Goal: Information Seeking & Learning: Learn about a topic

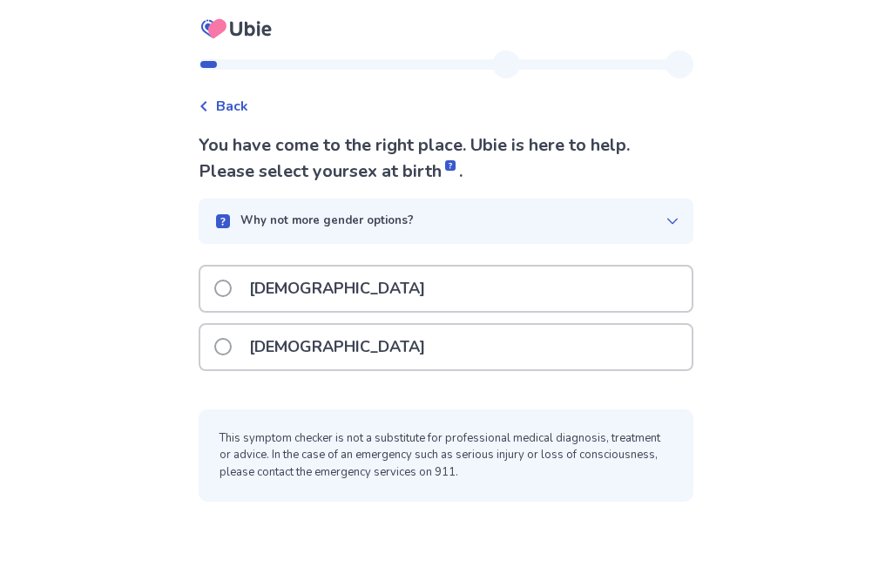
click at [228, 104] on span "Back" at bounding box center [232, 106] width 32 height 21
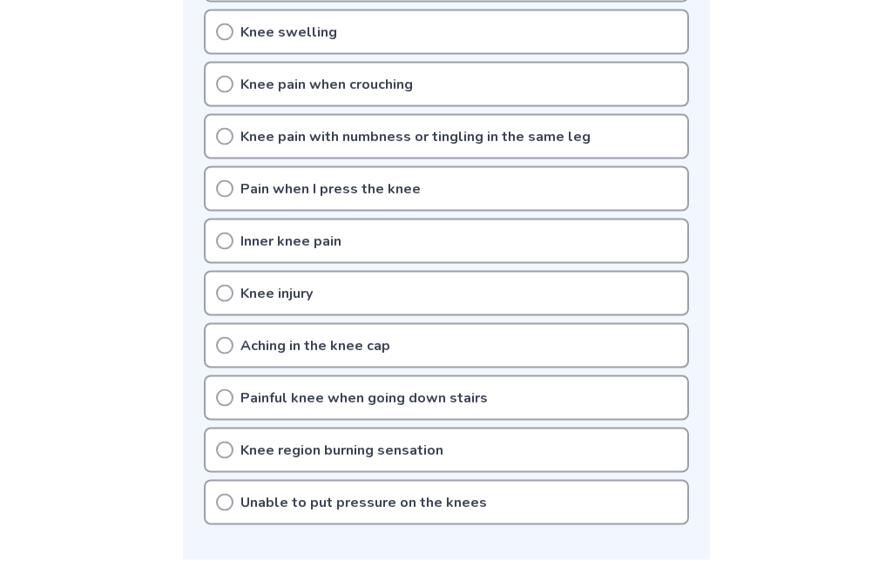
scroll to position [617, 0]
click at [227, 342] on icon at bounding box center [224, 345] width 17 height 17
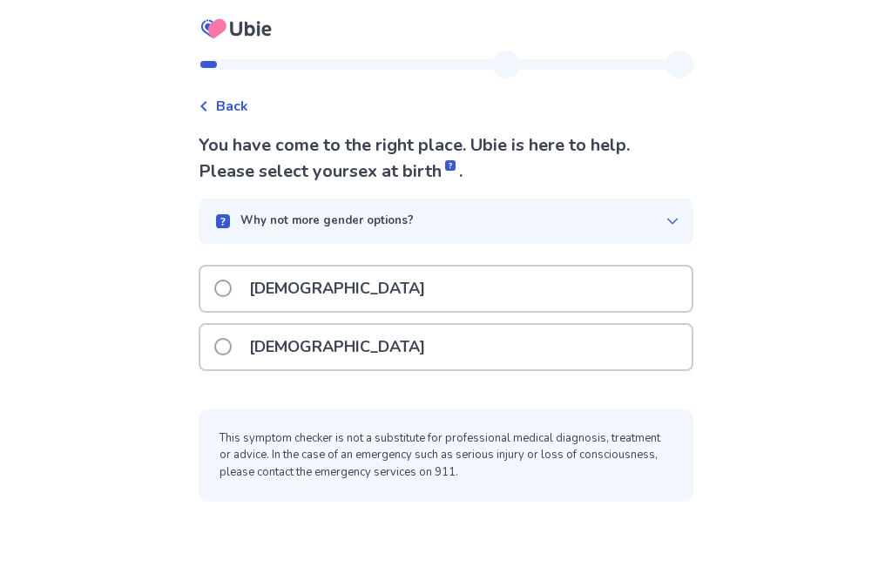
click at [232, 343] on span at bounding box center [222, 346] width 17 height 17
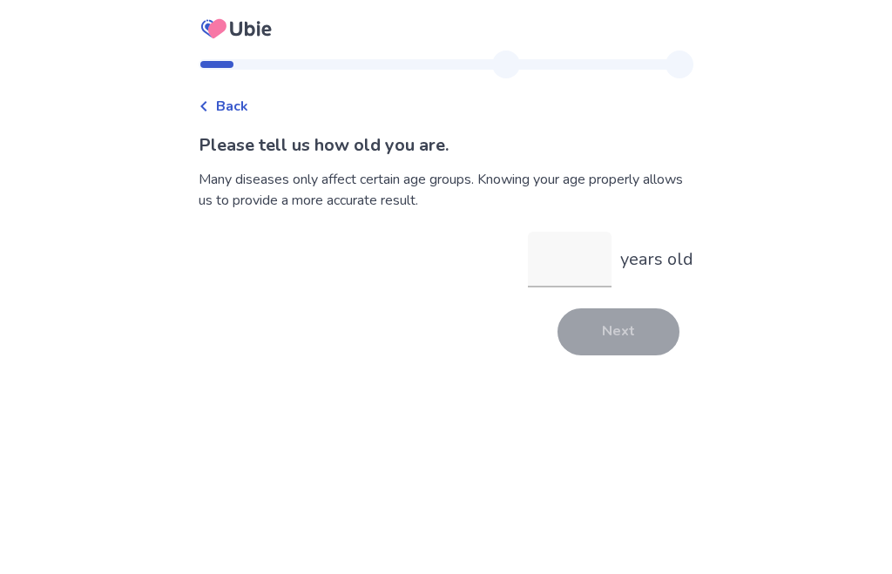
click at [536, 268] on input "years old" at bounding box center [570, 260] width 84 height 56
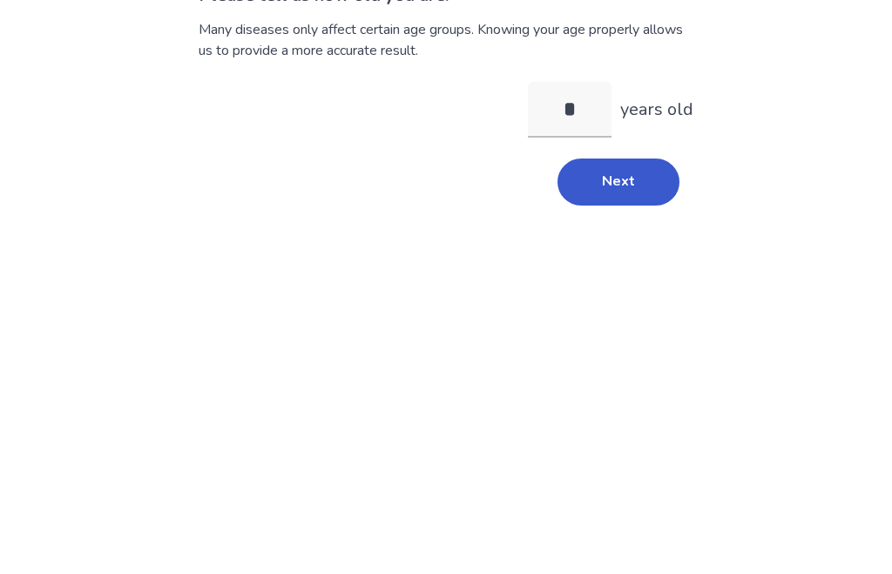
type input "**"
click at [576, 309] on button "Next" at bounding box center [619, 332] width 122 height 47
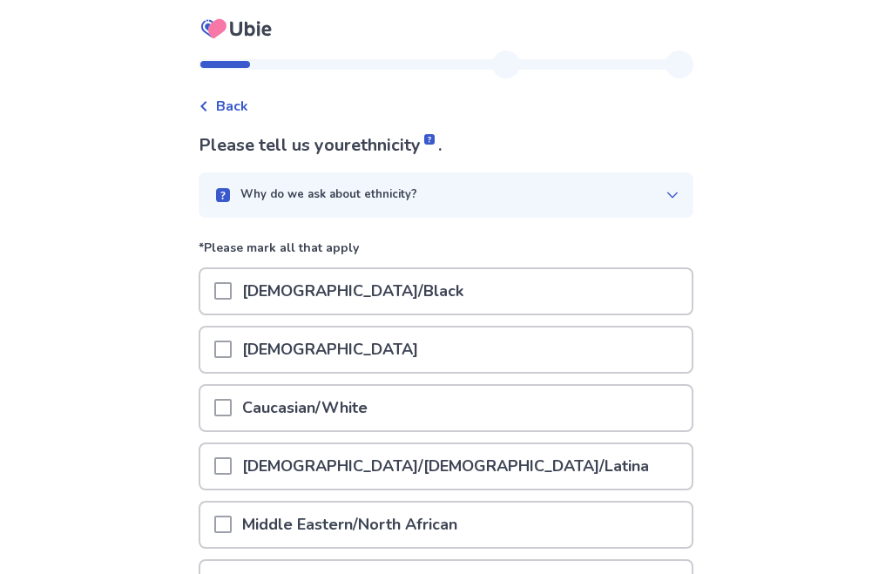
click at [232, 404] on span at bounding box center [222, 407] width 17 height 17
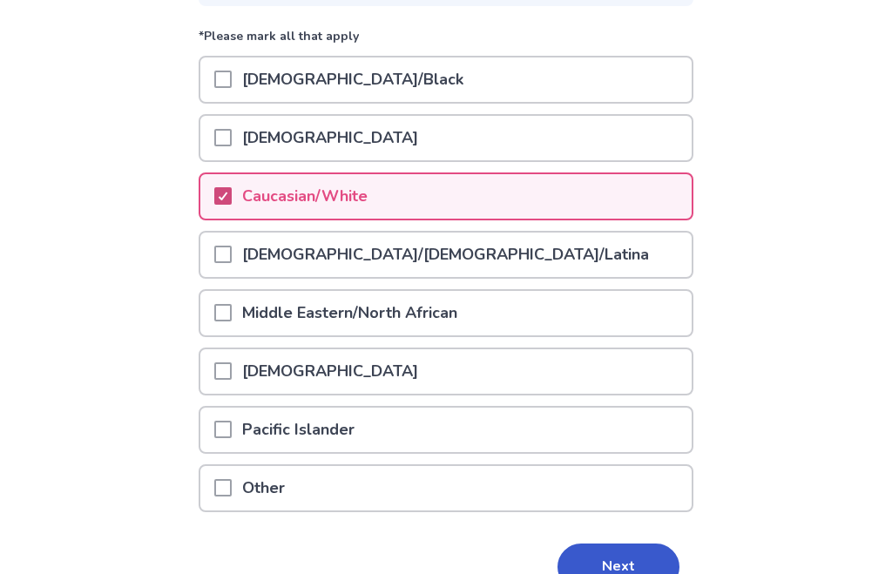
scroll to position [246, 0]
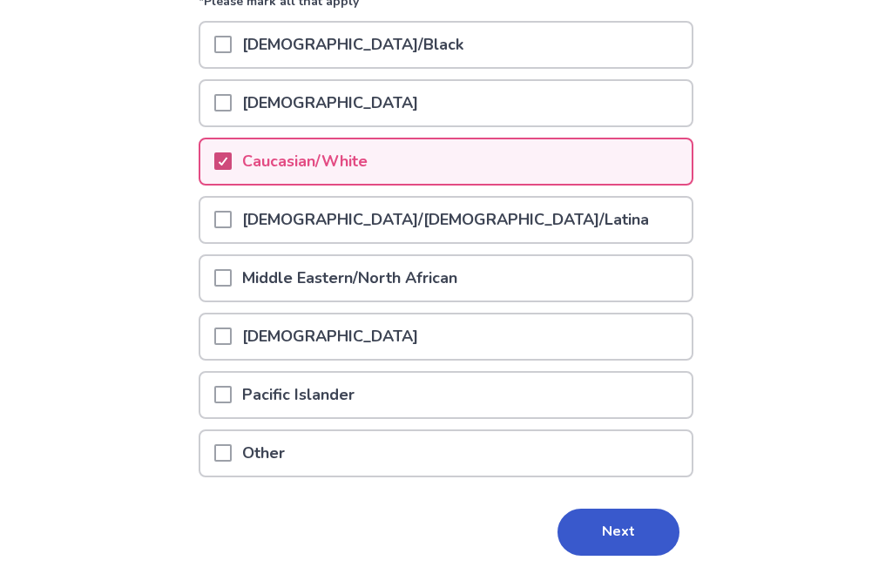
click at [595, 534] on button "Next" at bounding box center [619, 533] width 122 height 47
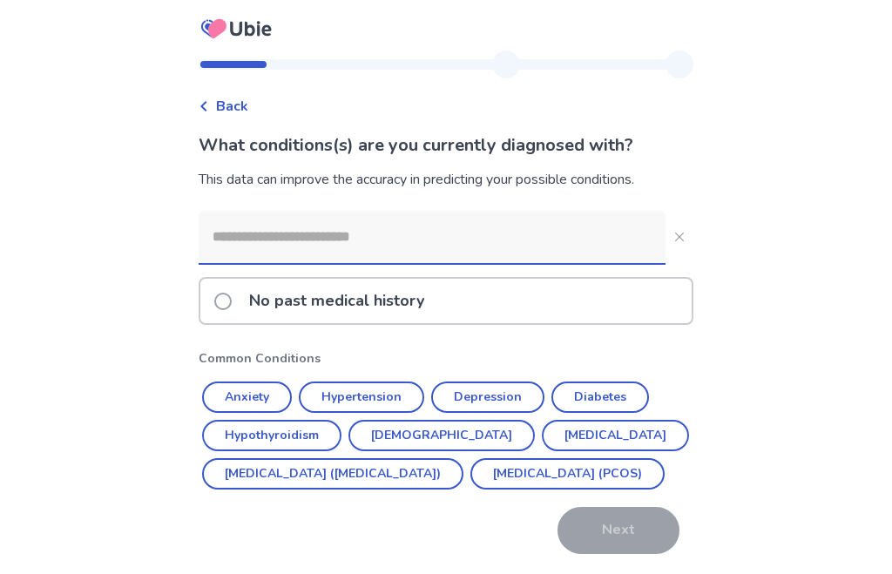
click at [591, 396] on button "Diabetes" at bounding box center [601, 397] width 98 height 31
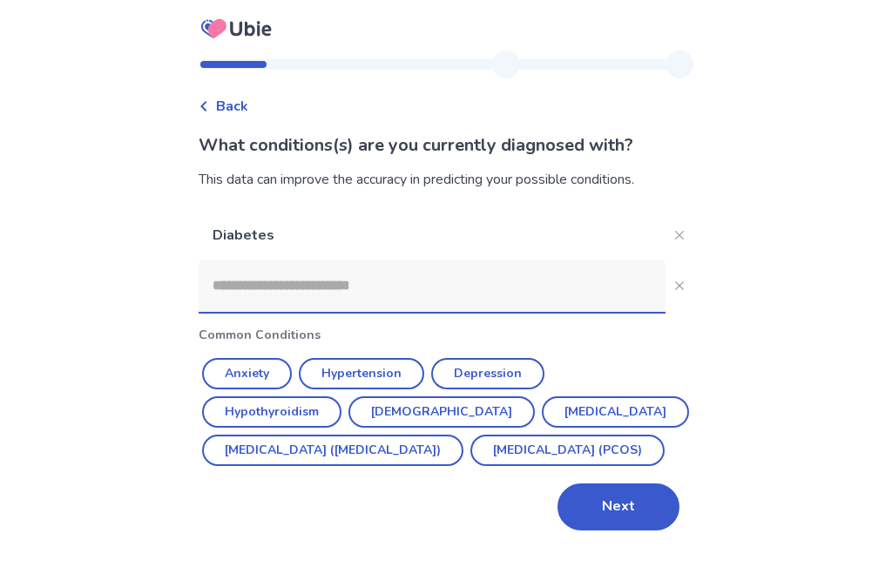
click at [604, 531] on button "Next" at bounding box center [619, 507] width 122 height 47
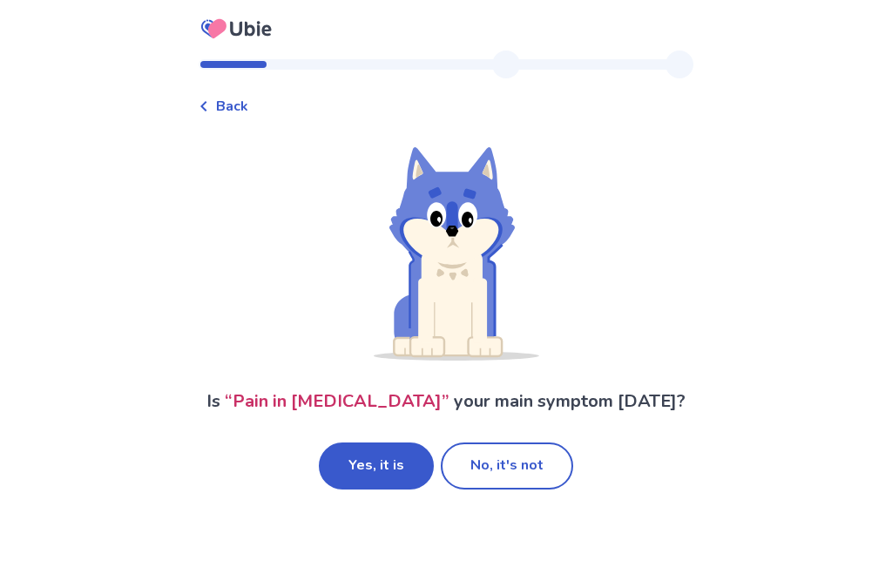
click at [368, 479] on button "Yes, it is" at bounding box center [376, 466] width 115 height 47
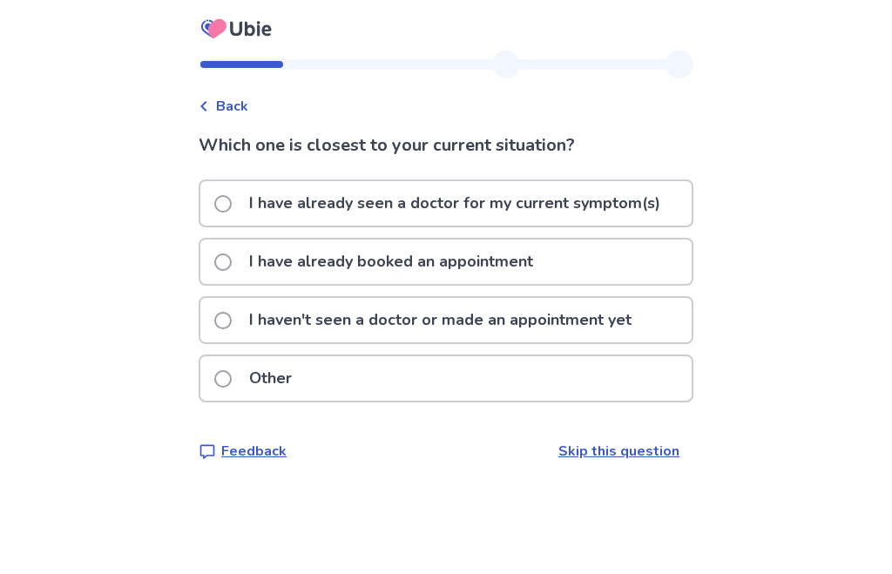
click at [232, 319] on span at bounding box center [222, 320] width 17 height 17
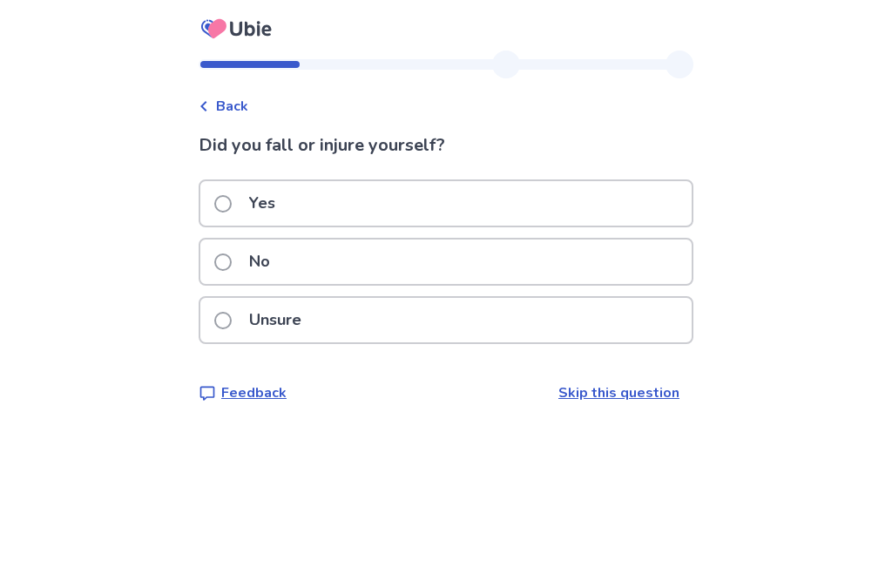
click at [232, 317] on span at bounding box center [222, 320] width 17 height 17
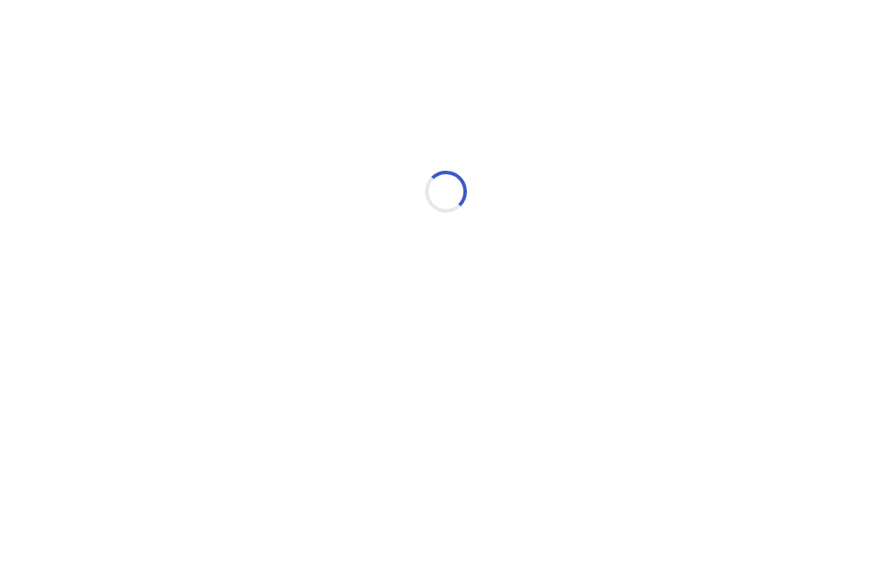
select select "*"
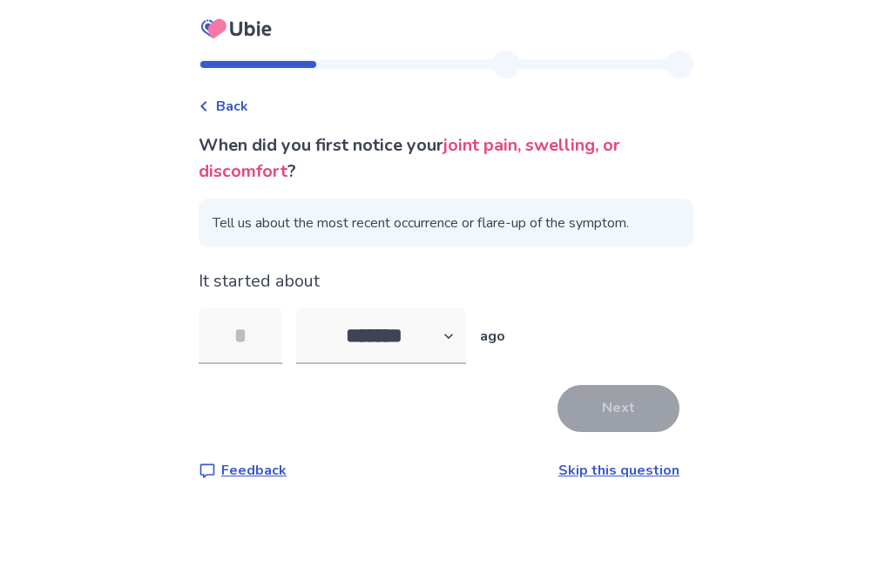
select select "*"
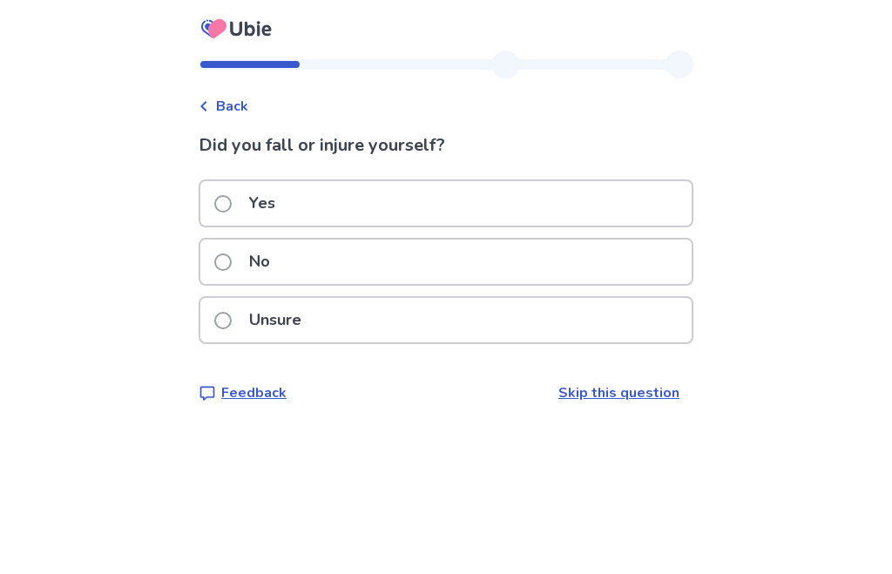
click at [232, 206] on span at bounding box center [222, 203] width 17 height 17
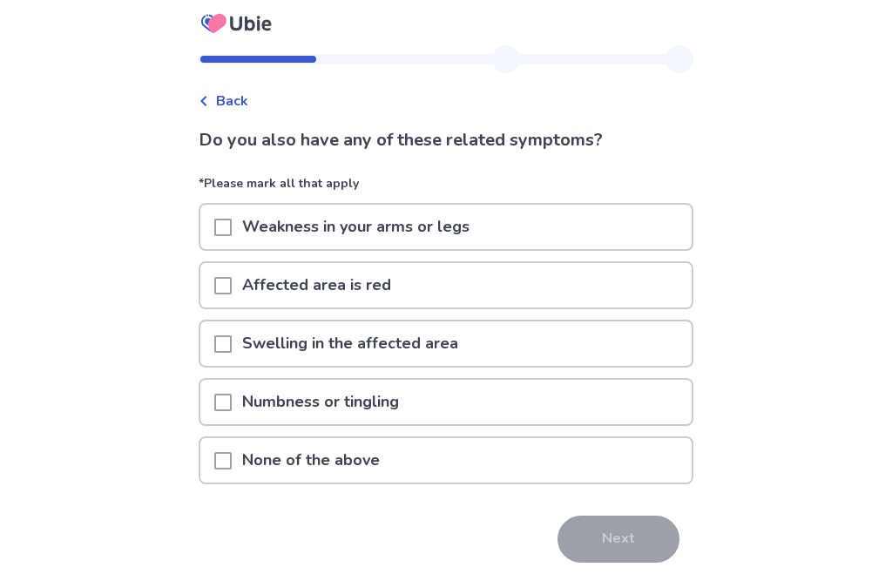
scroll to position [12, 0]
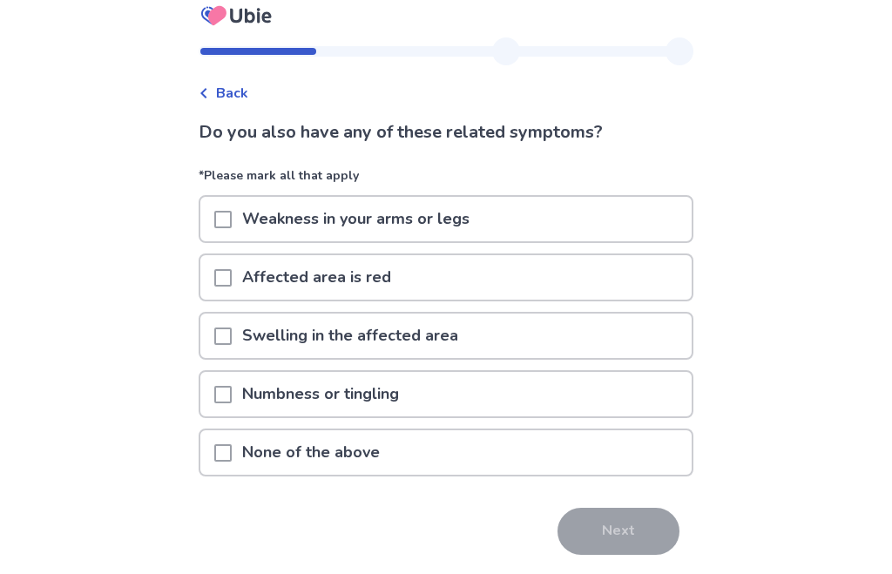
click at [232, 456] on span at bounding box center [222, 453] width 17 height 17
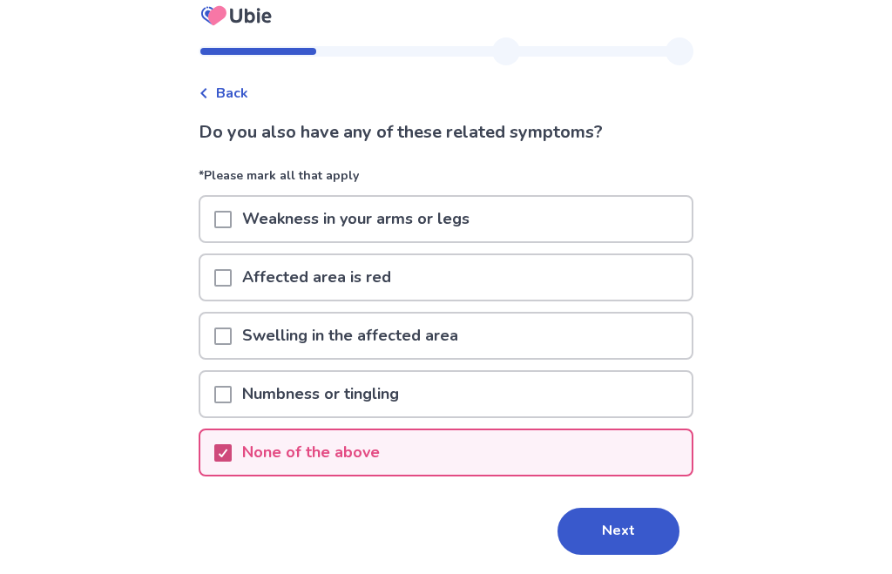
click at [593, 534] on button "Next" at bounding box center [619, 532] width 122 height 47
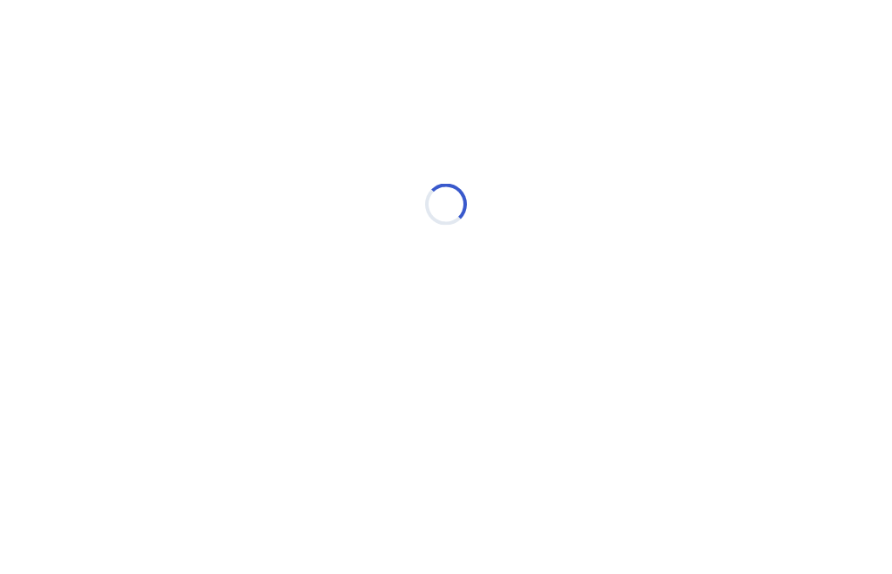
scroll to position [0, 0]
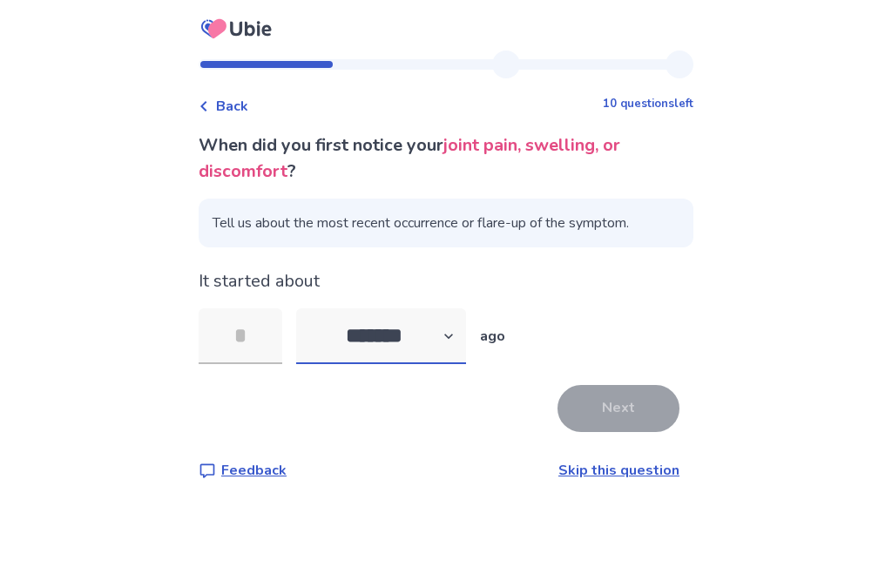
click at [347, 346] on select "******* ****** ******* ******** *******" at bounding box center [381, 337] width 170 height 56
click at [363, 343] on select "******* ****** ******* ******** *******" at bounding box center [381, 337] width 170 height 56
select select "*"
click at [252, 340] on input "tel" at bounding box center [241, 337] width 84 height 56
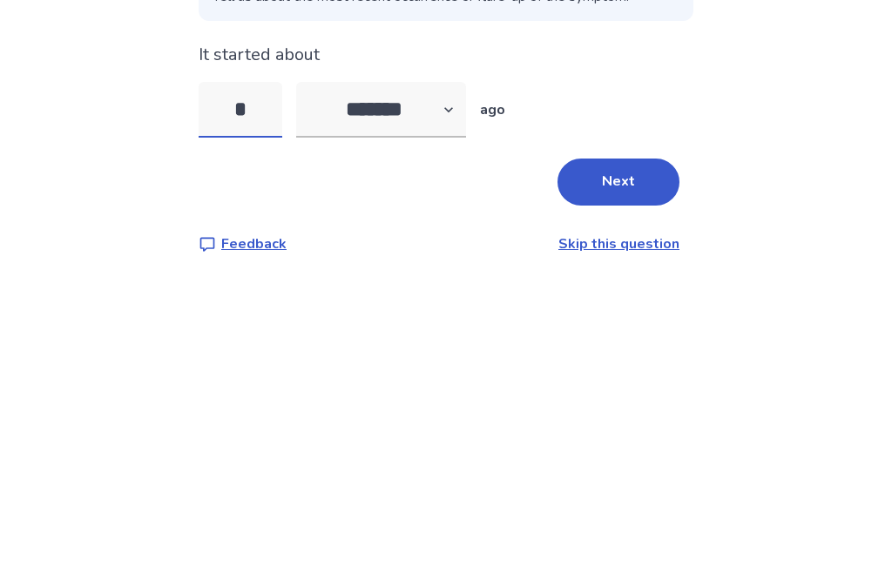
type input "**"
click at [608, 385] on button "Next" at bounding box center [619, 408] width 122 height 47
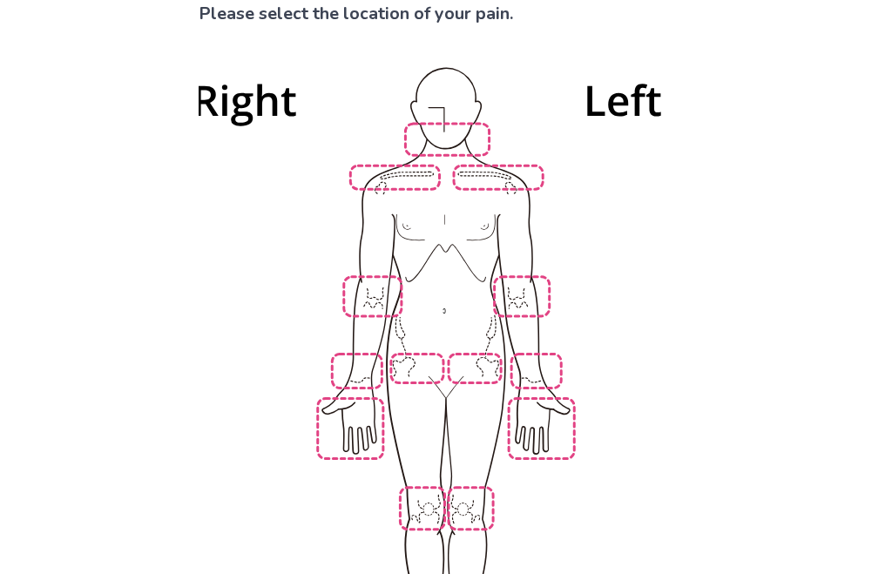
scroll to position [132, 0]
click at [465, 492] on img at bounding box center [446, 383] width 990 height 670
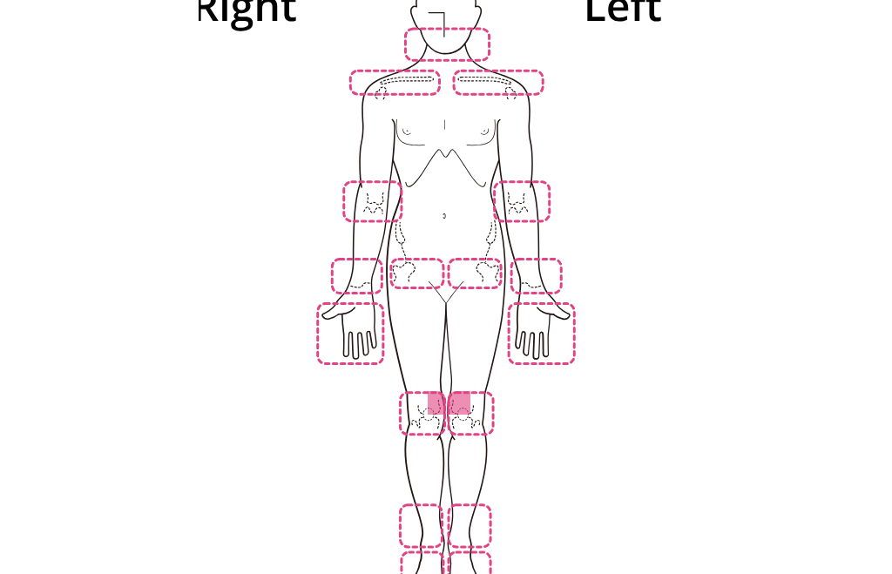
scroll to position [247, 0]
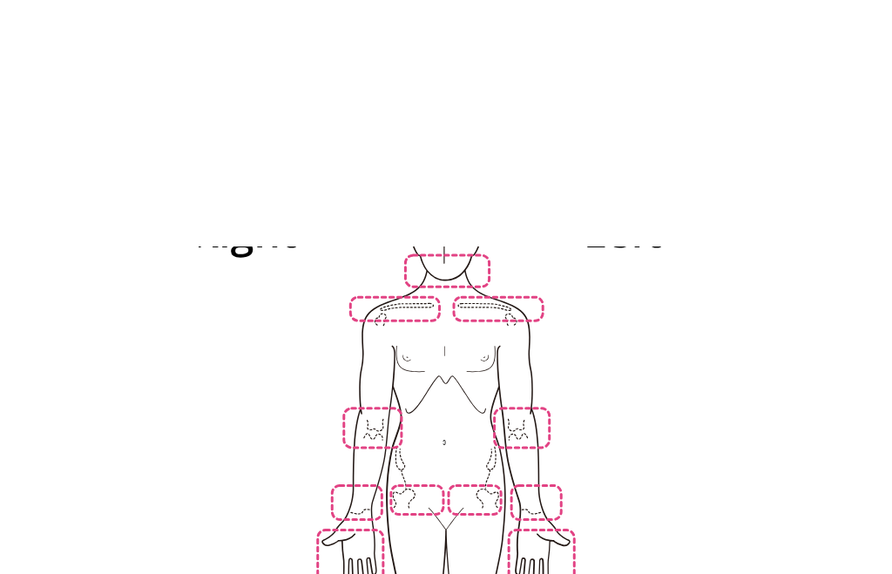
scroll to position [0, 0]
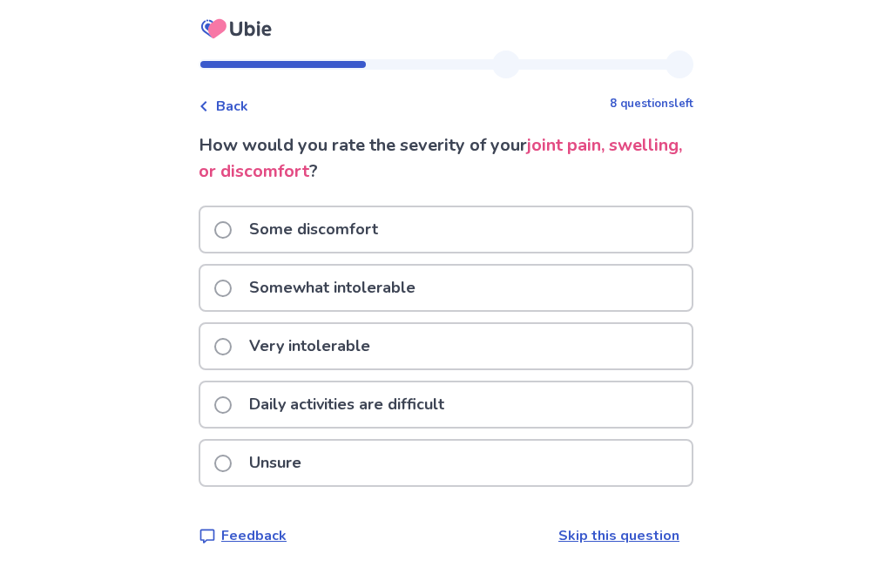
click at [232, 293] on span at bounding box center [222, 288] width 17 height 17
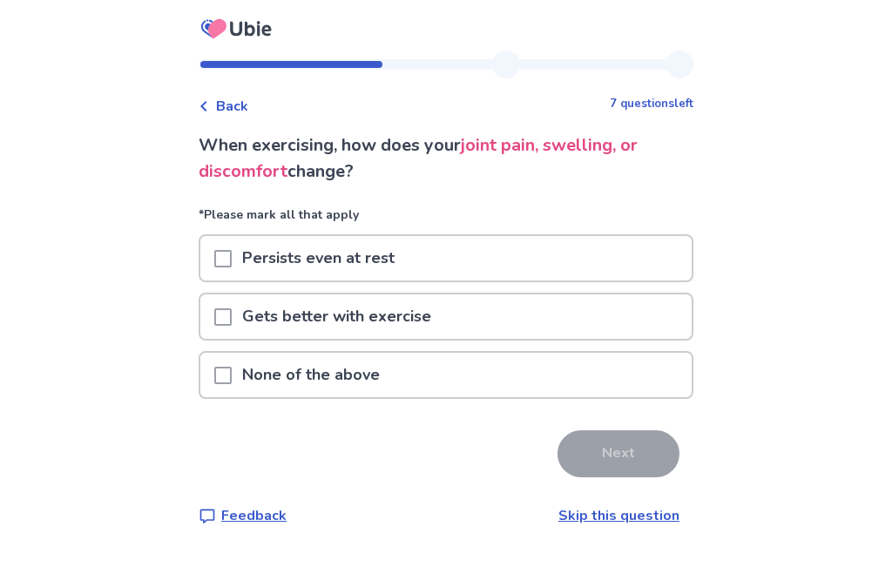
click at [227, 373] on span at bounding box center [222, 375] width 17 height 17
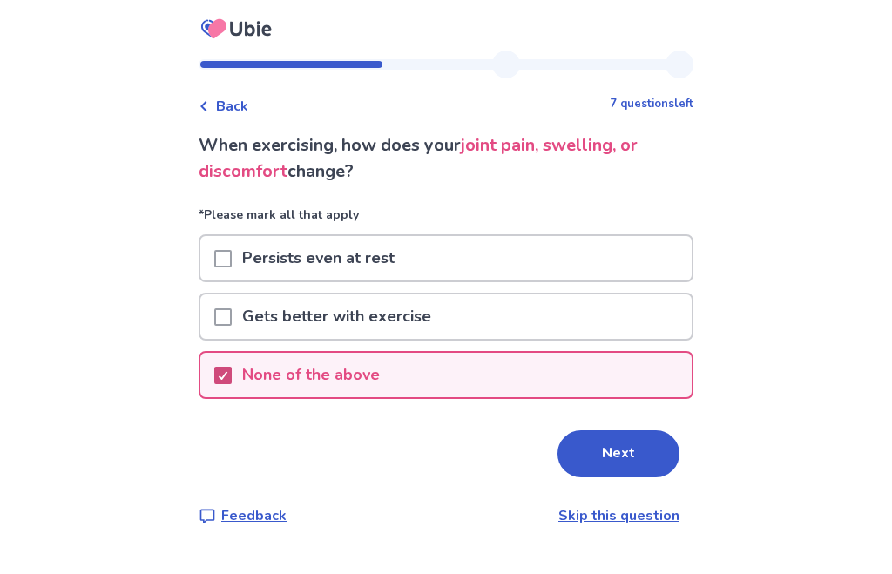
click at [617, 464] on button "Next" at bounding box center [619, 454] width 122 height 47
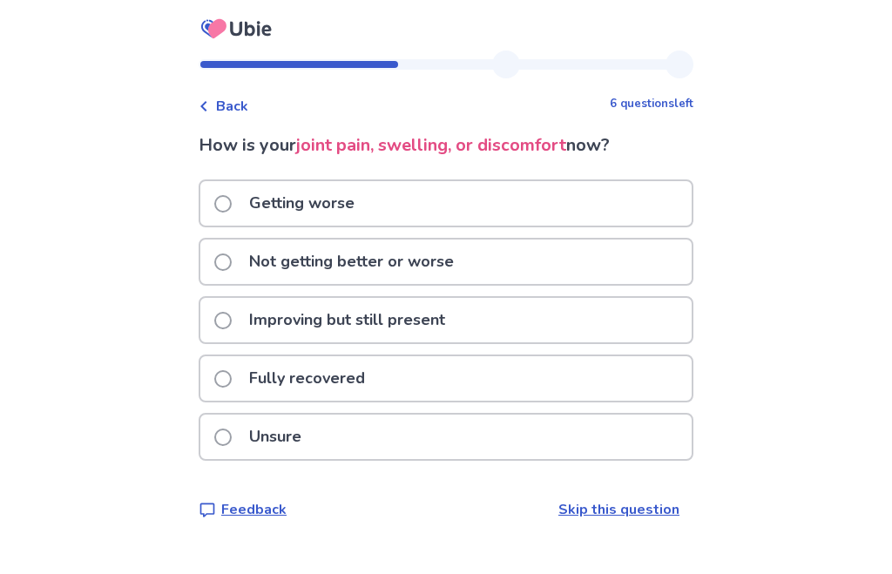
click at [232, 259] on span at bounding box center [222, 262] width 17 height 17
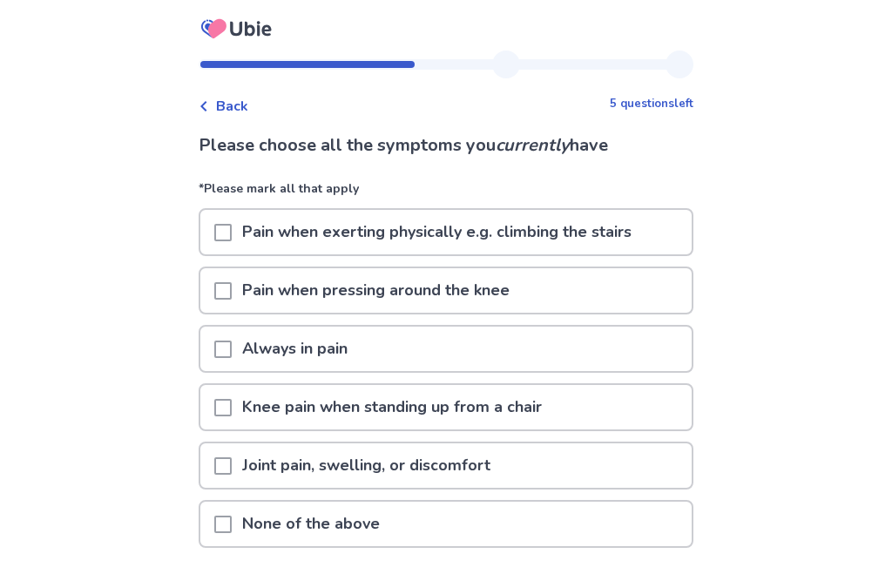
click at [0, 122] on div "Back 5 questions left Please choose all the symptoms you currently have *Please…" at bounding box center [446, 351] width 892 height 703
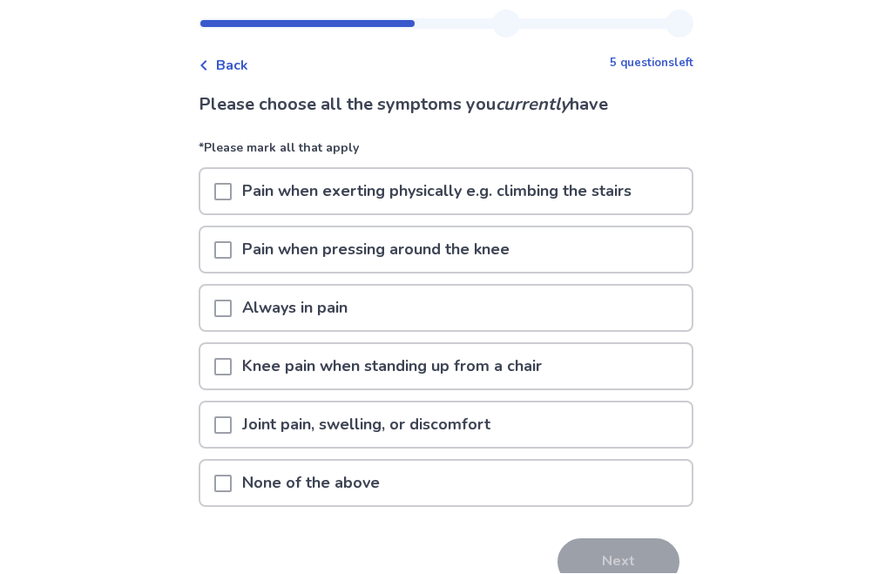
click at [232, 177] on div at bounding box center [222, 192] width 17 height 44
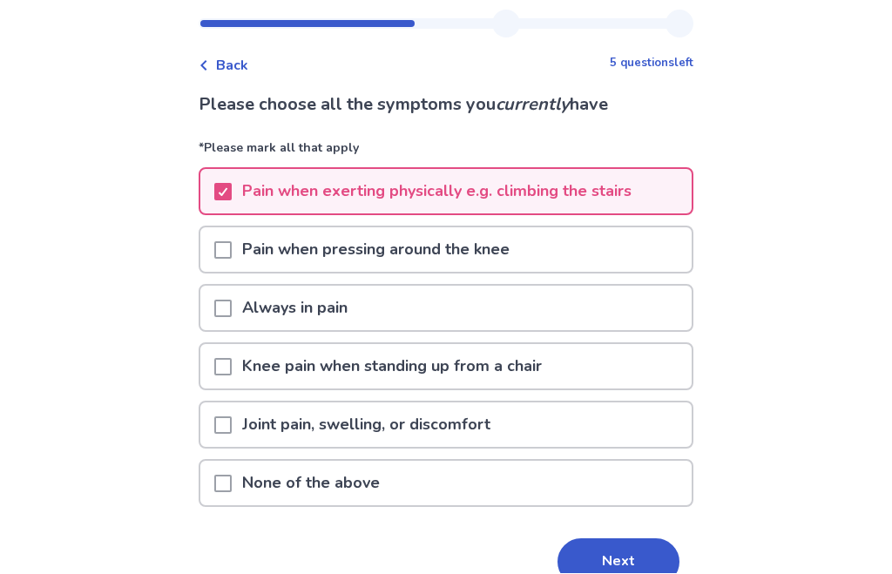
scroll to position [41, 0]
click at [227, 251] on span at bounding box center [222, 249] width 17 height 17
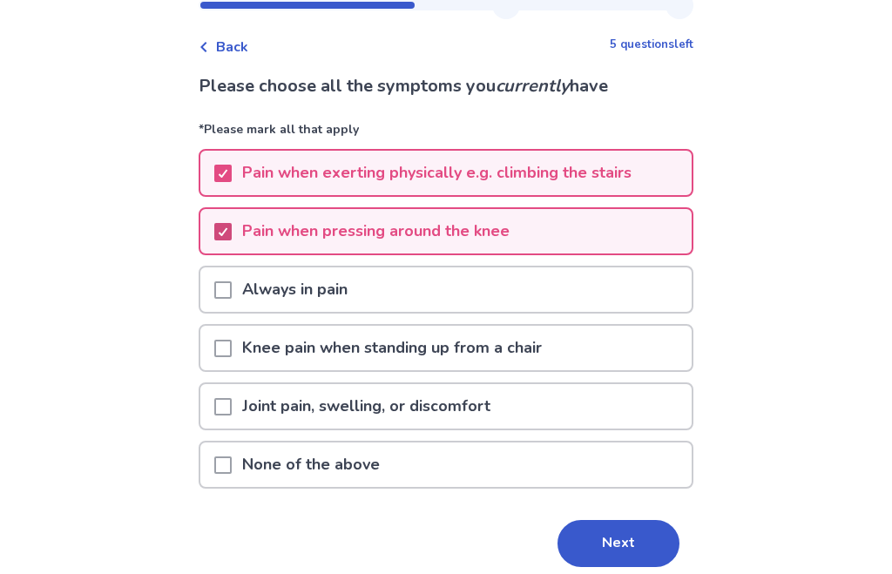
scroll to position [60, 0]
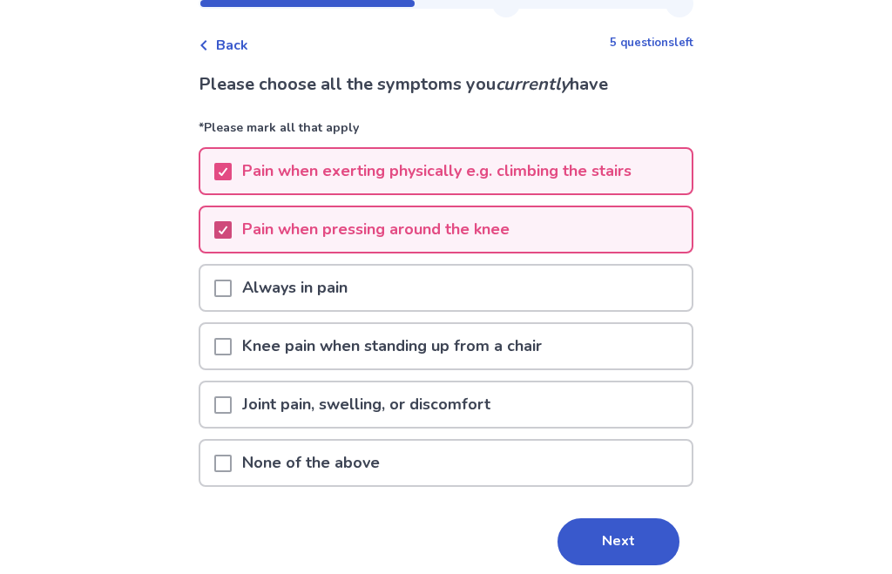
click at [231, 351] on span at bounding box center [222, 347] width 17 height 17
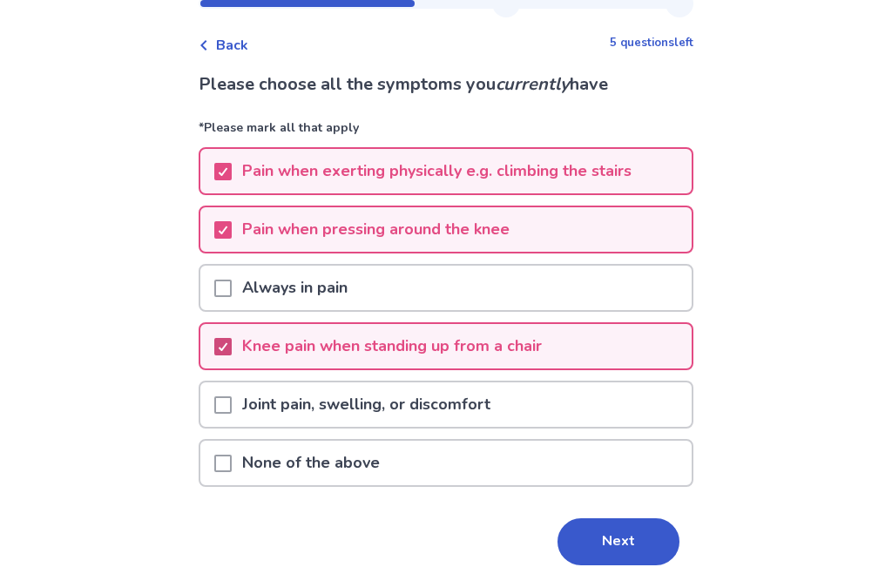
scroll to position [61, 0]
click at [607, 553] on button "Next" at bounding box center [619, 542] width 122 height 47
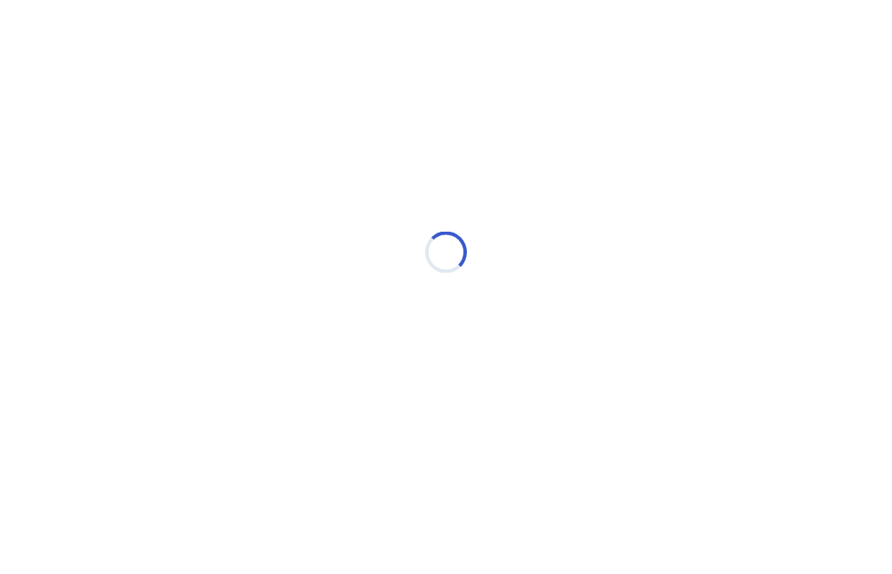
scroll to position [0, 0]
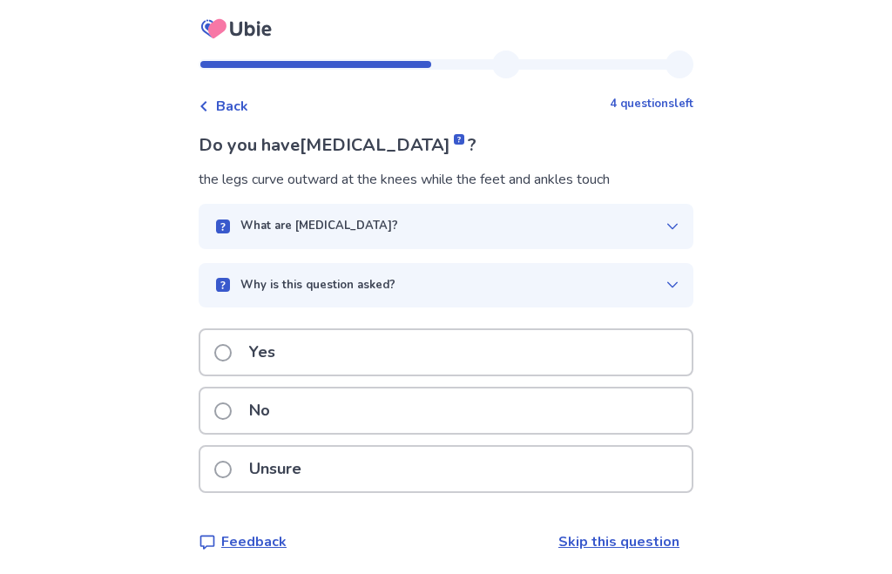
click at [247, 411] on label "No" at bounding box center [247, 411] width 66 height 44
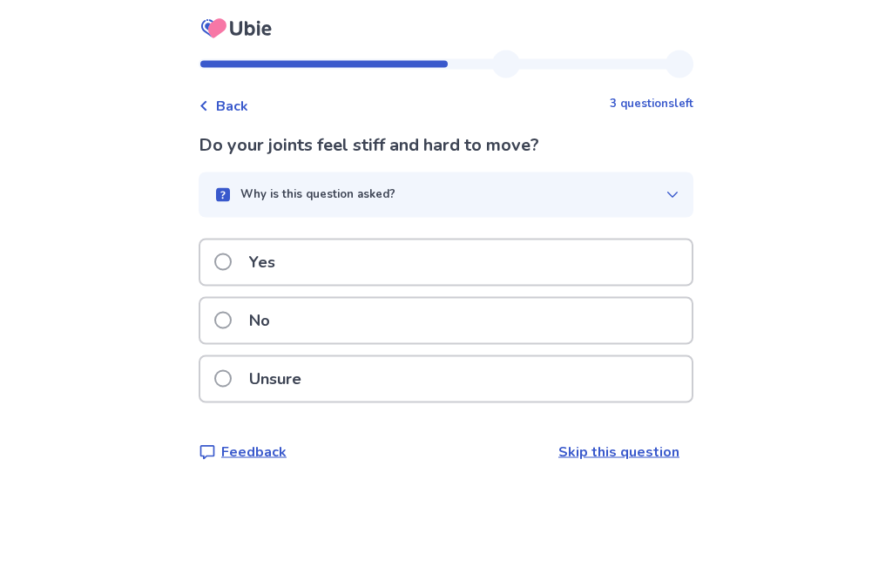
scroll to position [58, 0]
click at [227, 312] on span at bounding box center [222, 320] width 17 height 17
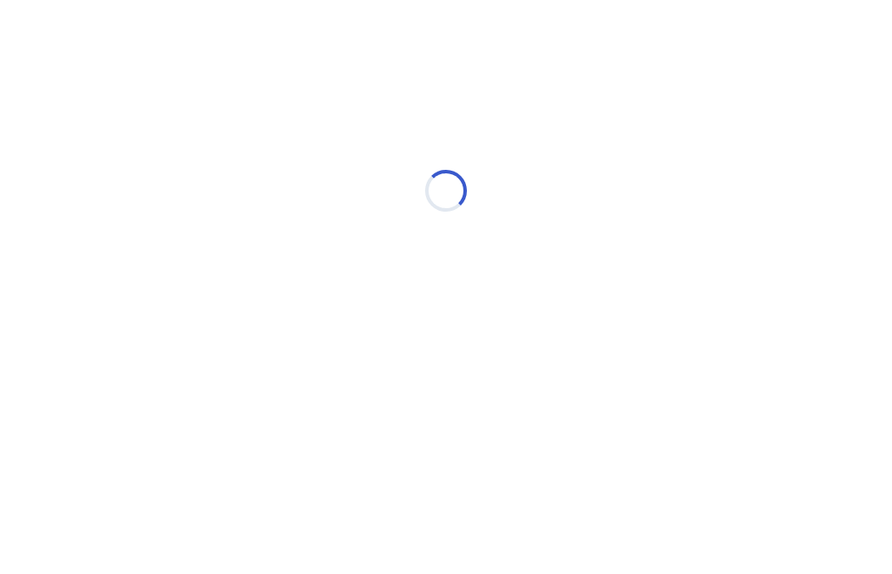
scroll to position [0, 0]
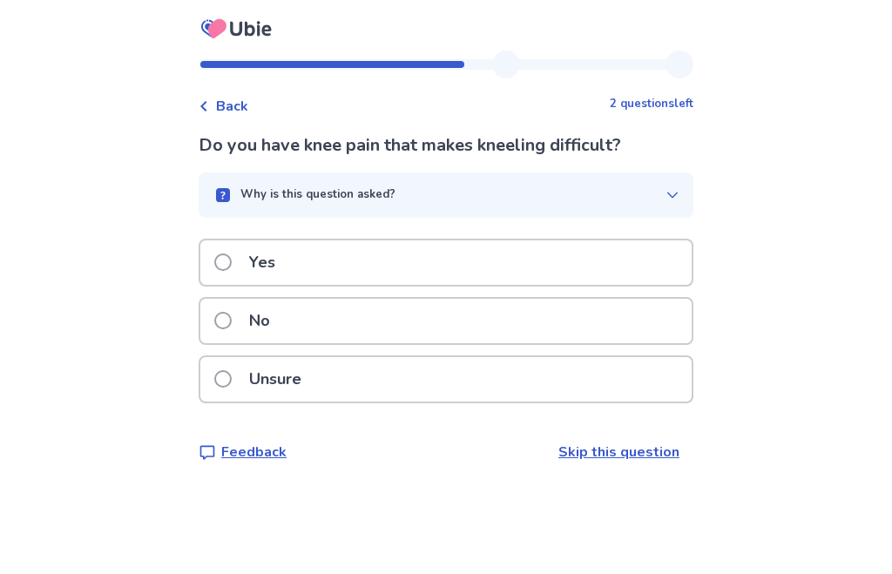
click at [231, 256] on span at bounding box center [222, 262] width 17 height 17
click at [232, 254] on span at bounding box center [222, 262] width 17 height 17
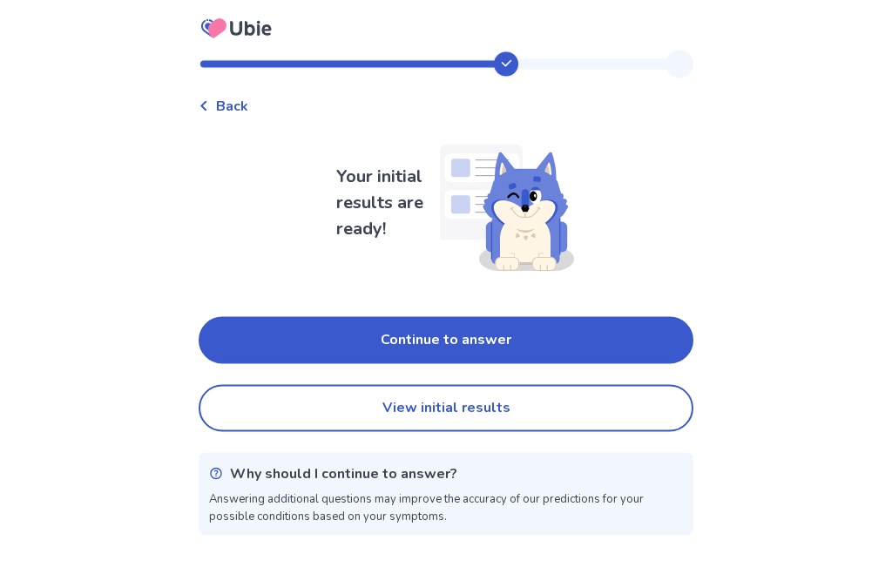
scroll to position [58, 0]
click at [337, 317] on button "Continue to answer" at bounding box center [446, 340] width 495 height 47
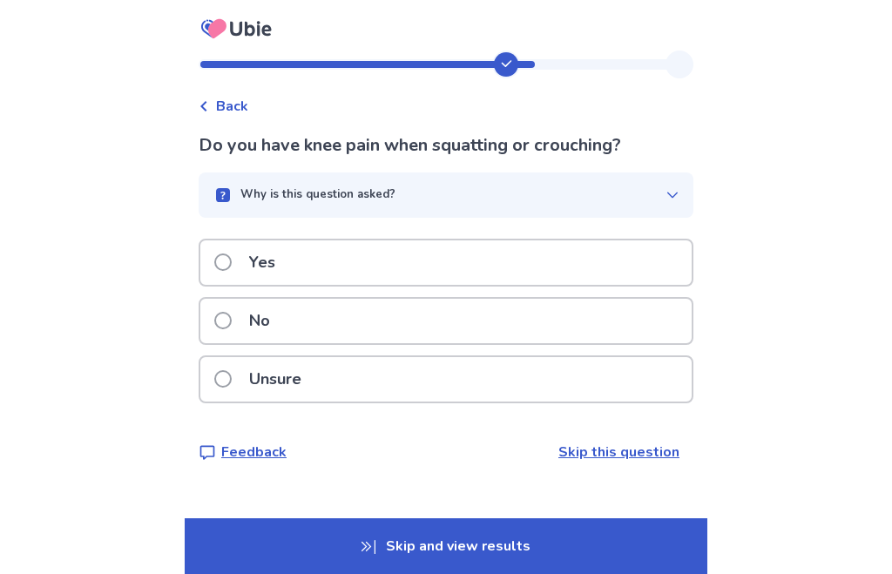
click at [232, 259] on span at bounding box center [222, 262] width 17 height 17
click at [241, 266] on label "Yes" at bounding box center [249, 263] width 71 height 44
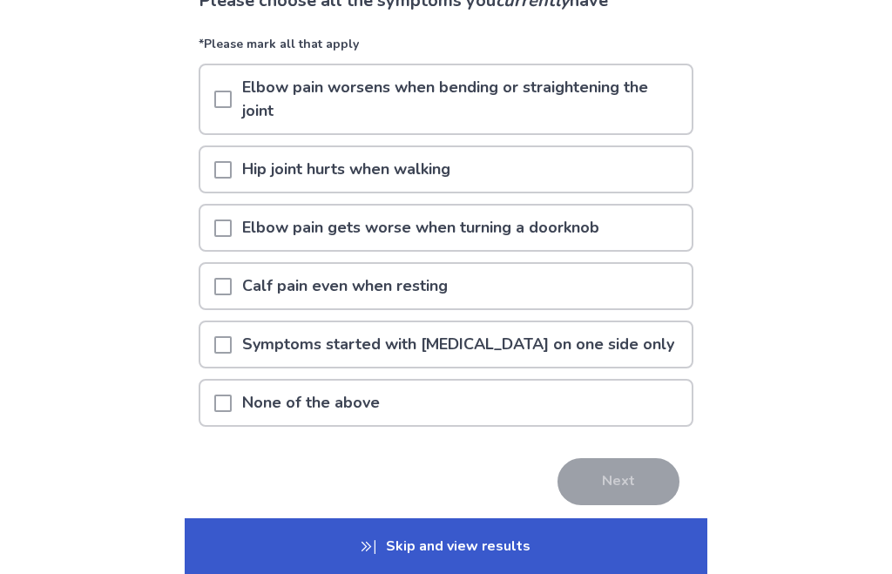
scroll to position [150, 0]
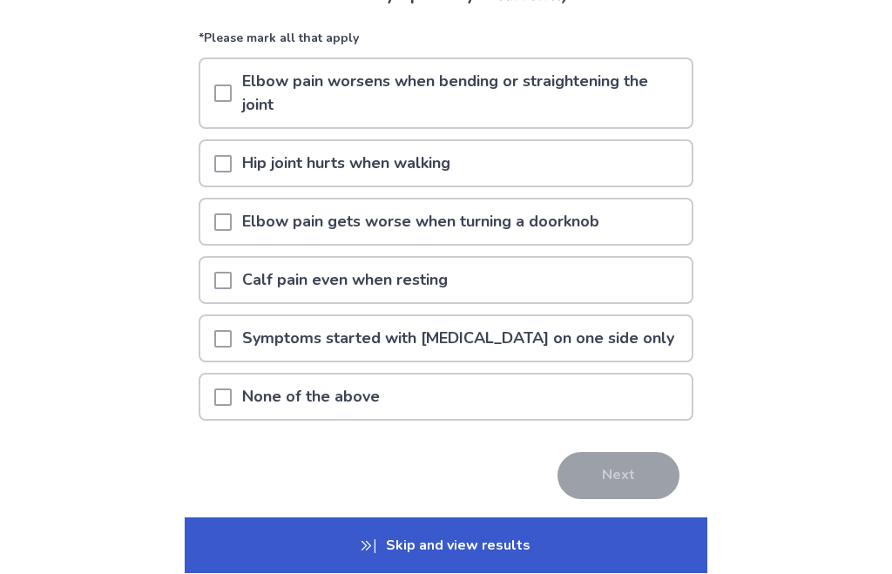
click at [232, 386] on div at bounding box center [222, 398] width 17 height 44
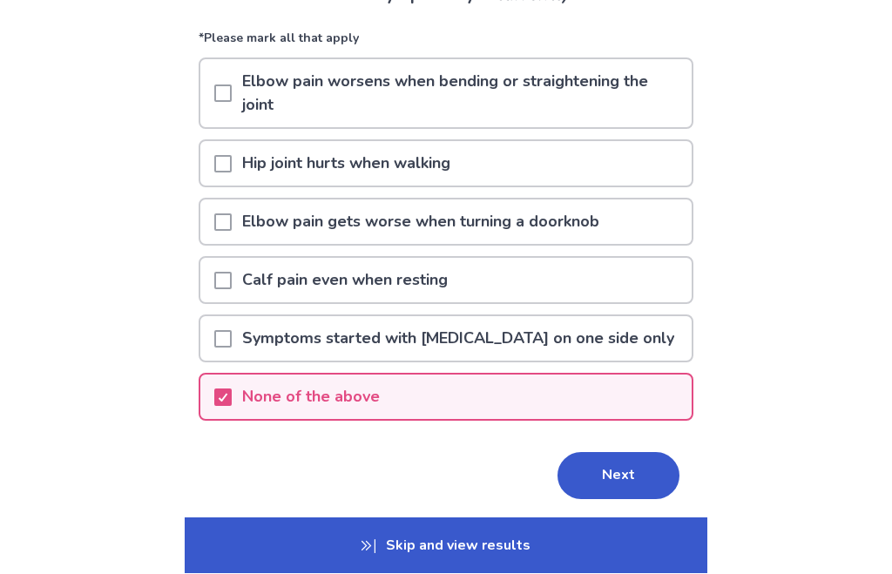
click at [598, 479] on button "Next" at bounding box center [619, 476] width 122 height 47
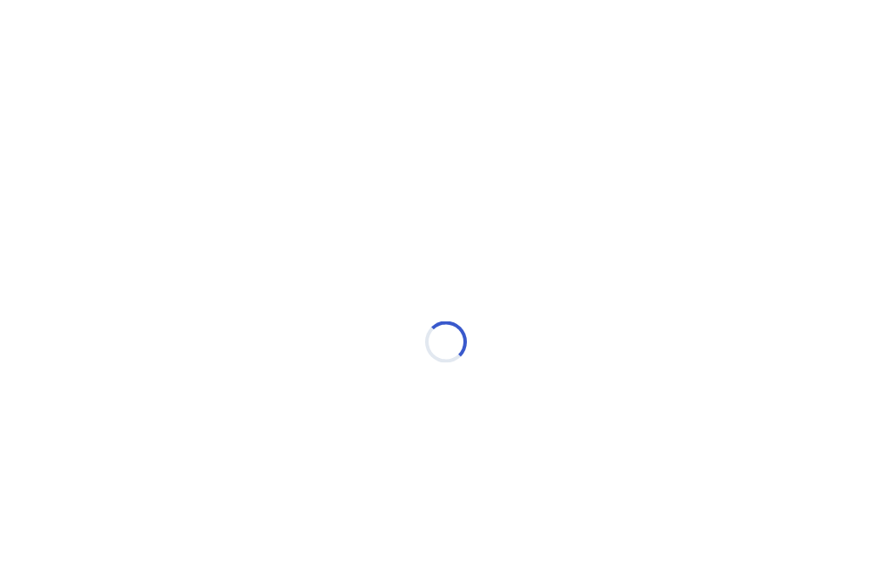
scroll to position [0, 0]
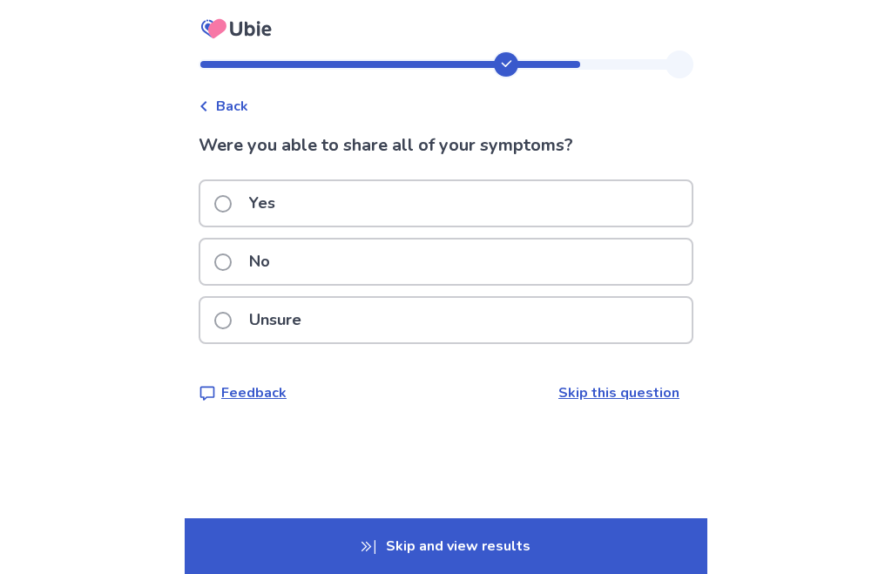
click at [232, 258] on span at bounding box center [222, 262] width 17 height 17
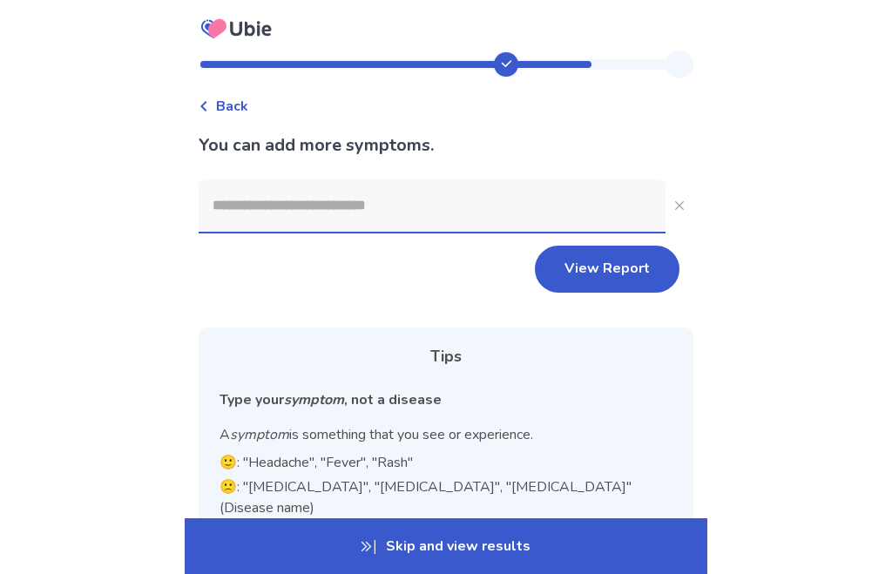
click at [236, 206] on input at bounding box center [432, 206] width 467 height 52
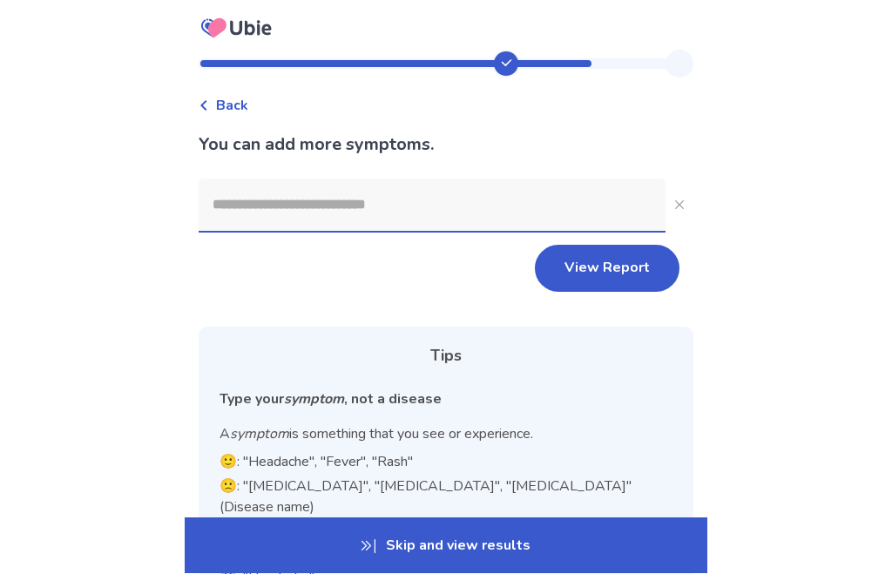
click at [164, 129] on div "Back You can add more symptoms. View Report Tips Type your symptom , not a dise…" at bounding box center [446, 391] width 892 height 783
click at [209, 107] on icon at bounding box center [204, 106] width 10 height 10
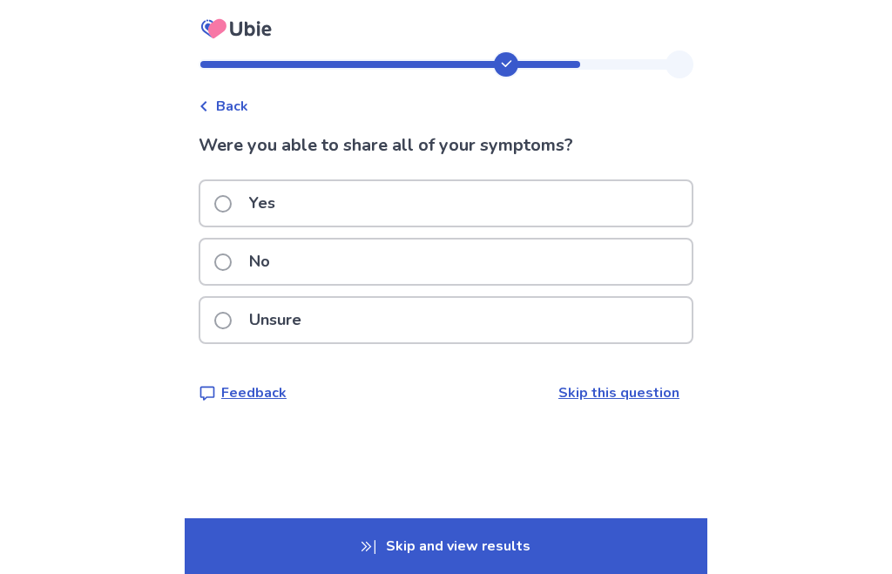
click at [226, 193] on label "Yes" at bounding box center [249, 203] width 71 height 44
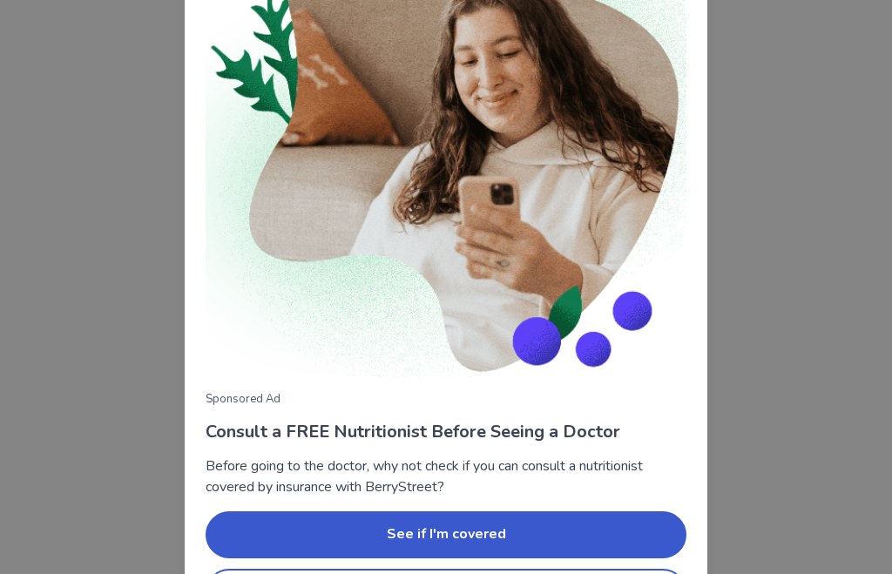
scroll to position [187, 0]
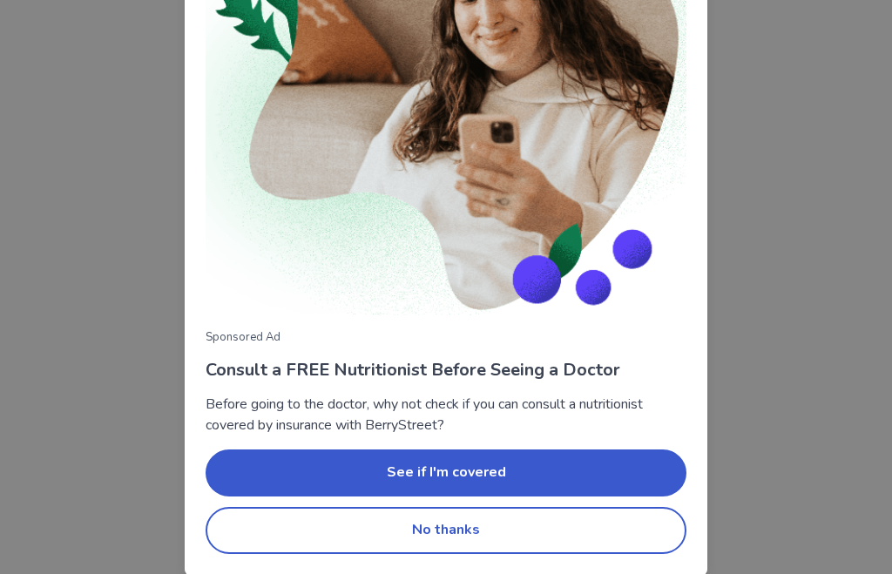
click at [443, 527] on button "No thanks" at bounding box center [446, 530] width 481 height 47
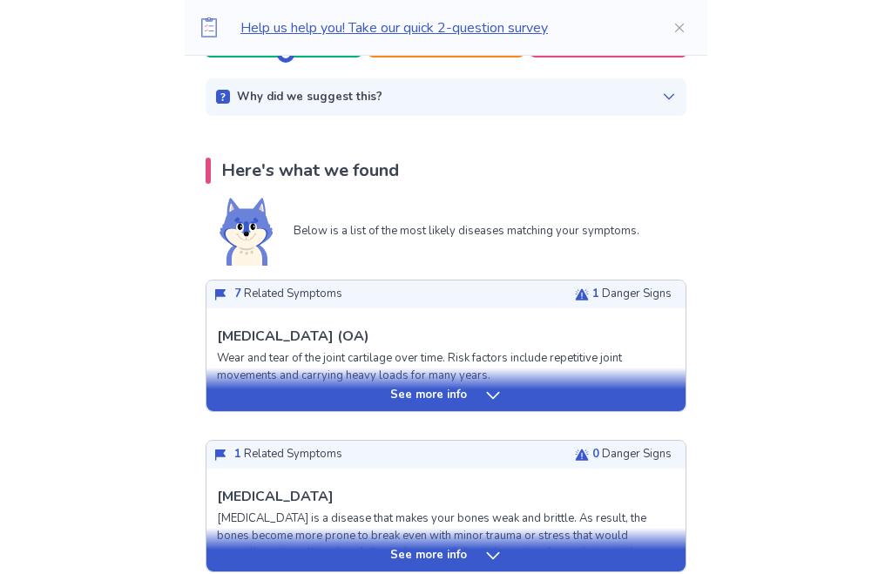
scroll to position [272, 0]
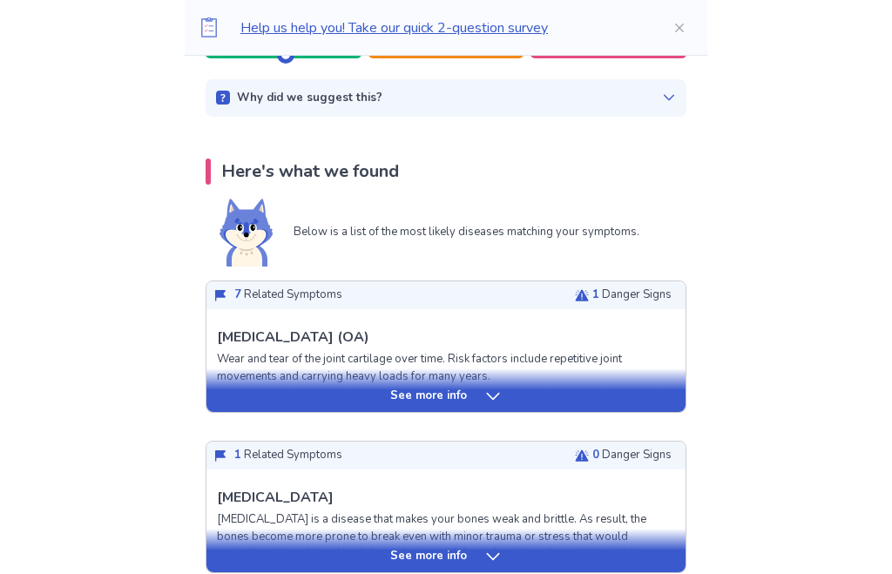
click at [485, 399] on icon at bounding box center [493, 396] width 17 height 17
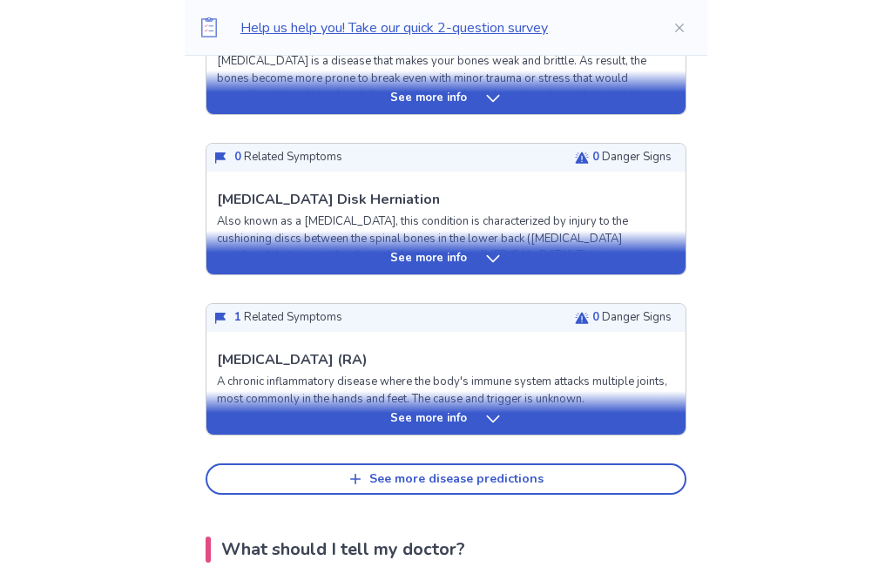
scroll to position [2143, 0]
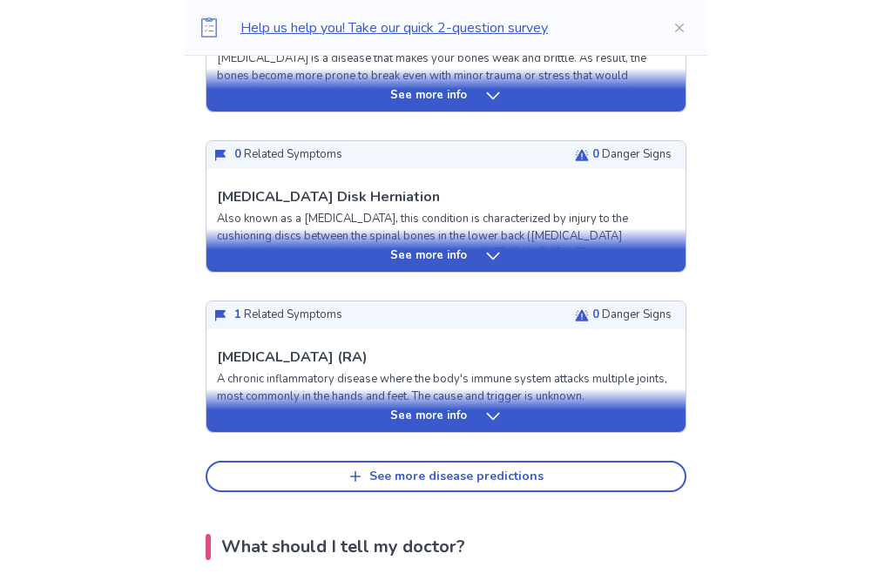
click at [400, 408] on p "See more info" at bounding box center [428, 416] width 77 height 17
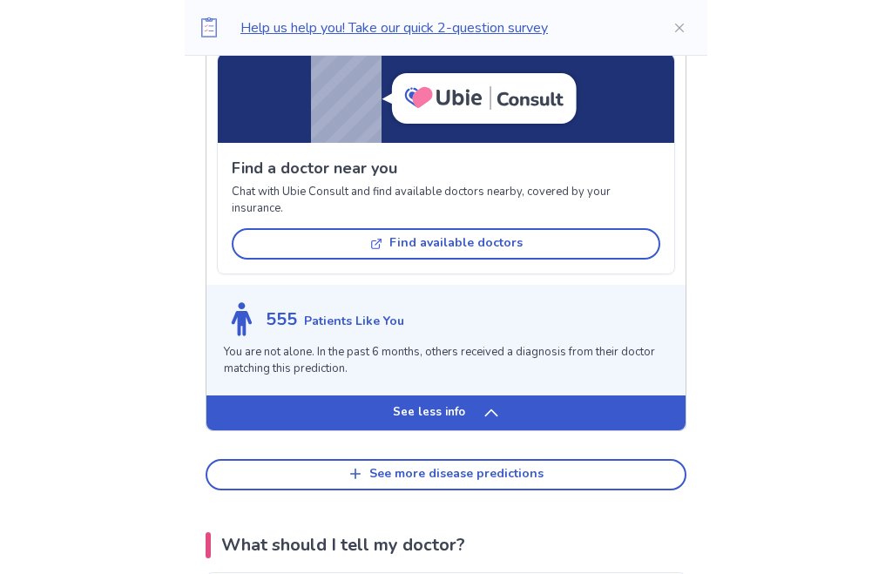
scroll to position [3414, 0]
